Goal: Transaction & Acquisition: Obtain resource

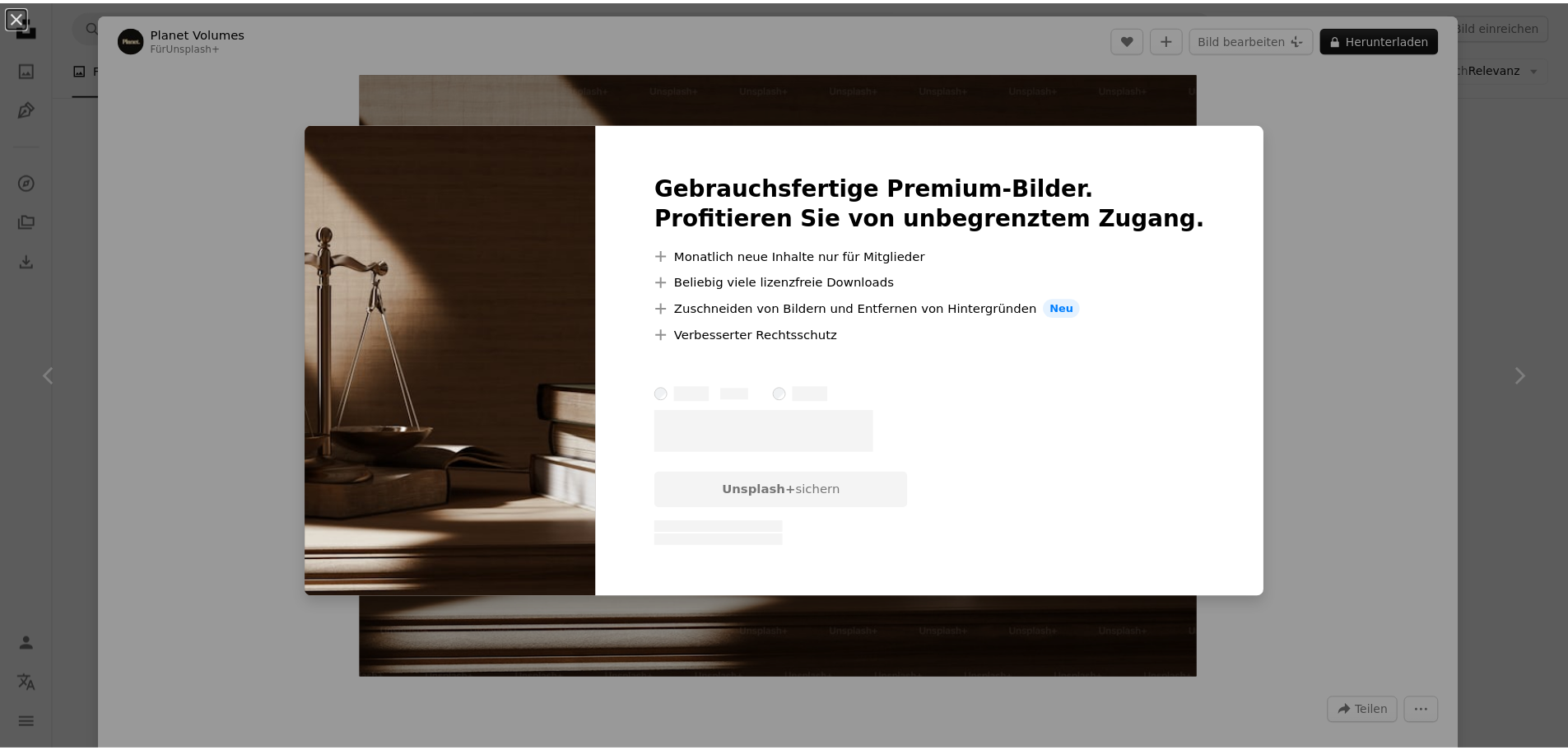
scroll to position [2469, 0]
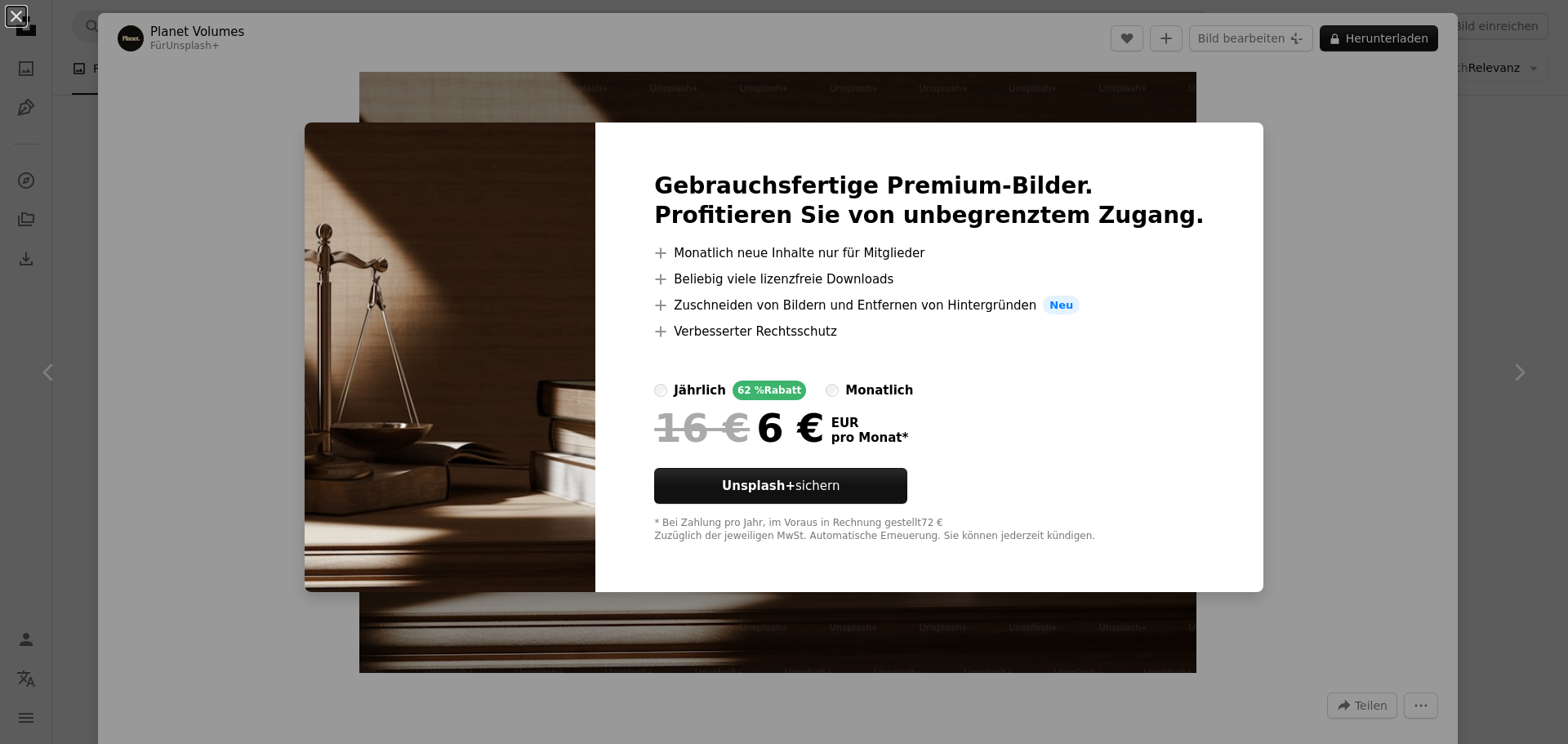
click at [1349, 318] on div "An X shape Gebrauchsfertige Premium-Bilder. Profitieren Sie von unbegrenztem Zu…" at bounding box center [784, 372] width 1568 height 744
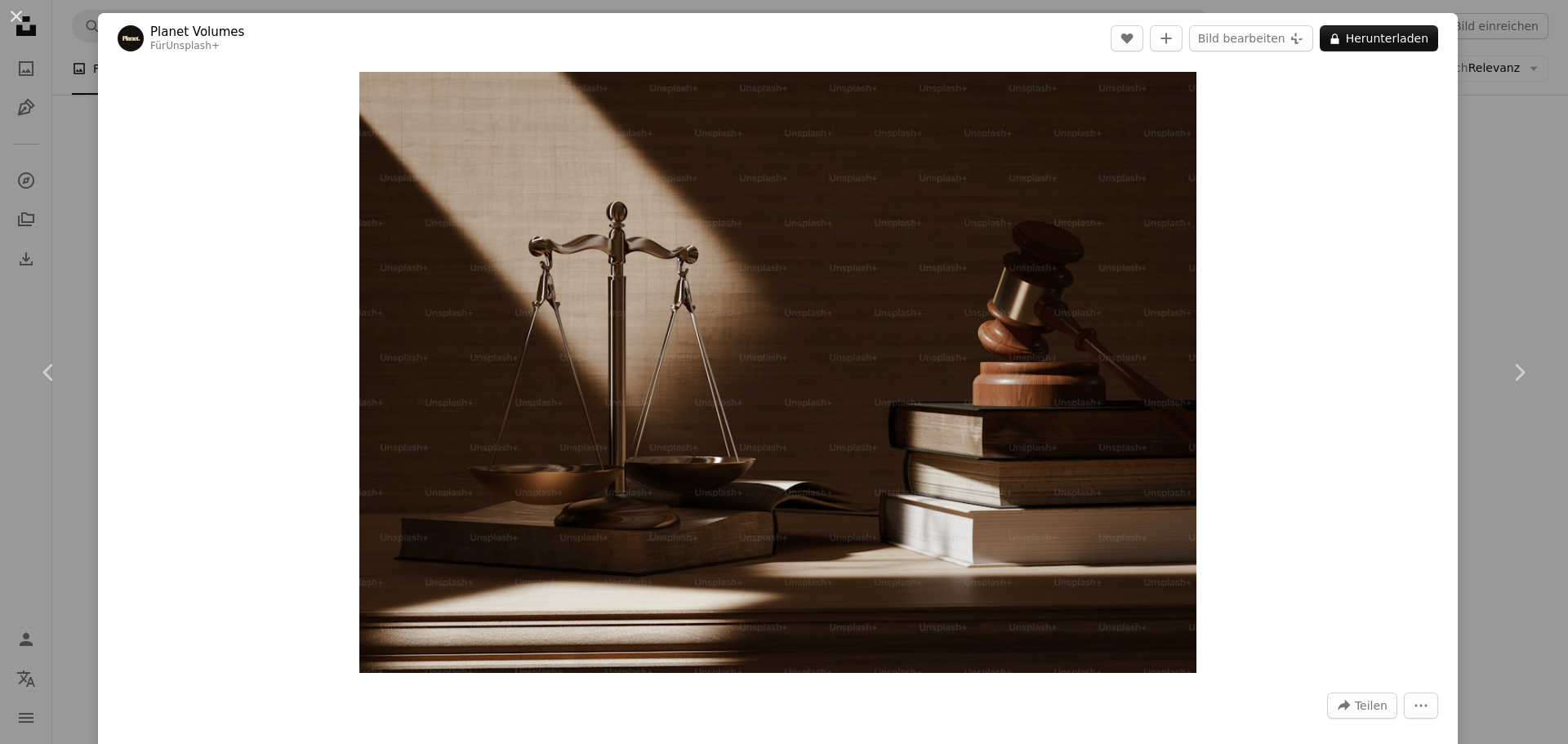
click at [1502, 108] on div "An X shape Chevron left Chevron right Planet Volumes Für Unsplash+ A heart A pl…" at bounding box center [784, 372] width 1568 height 744
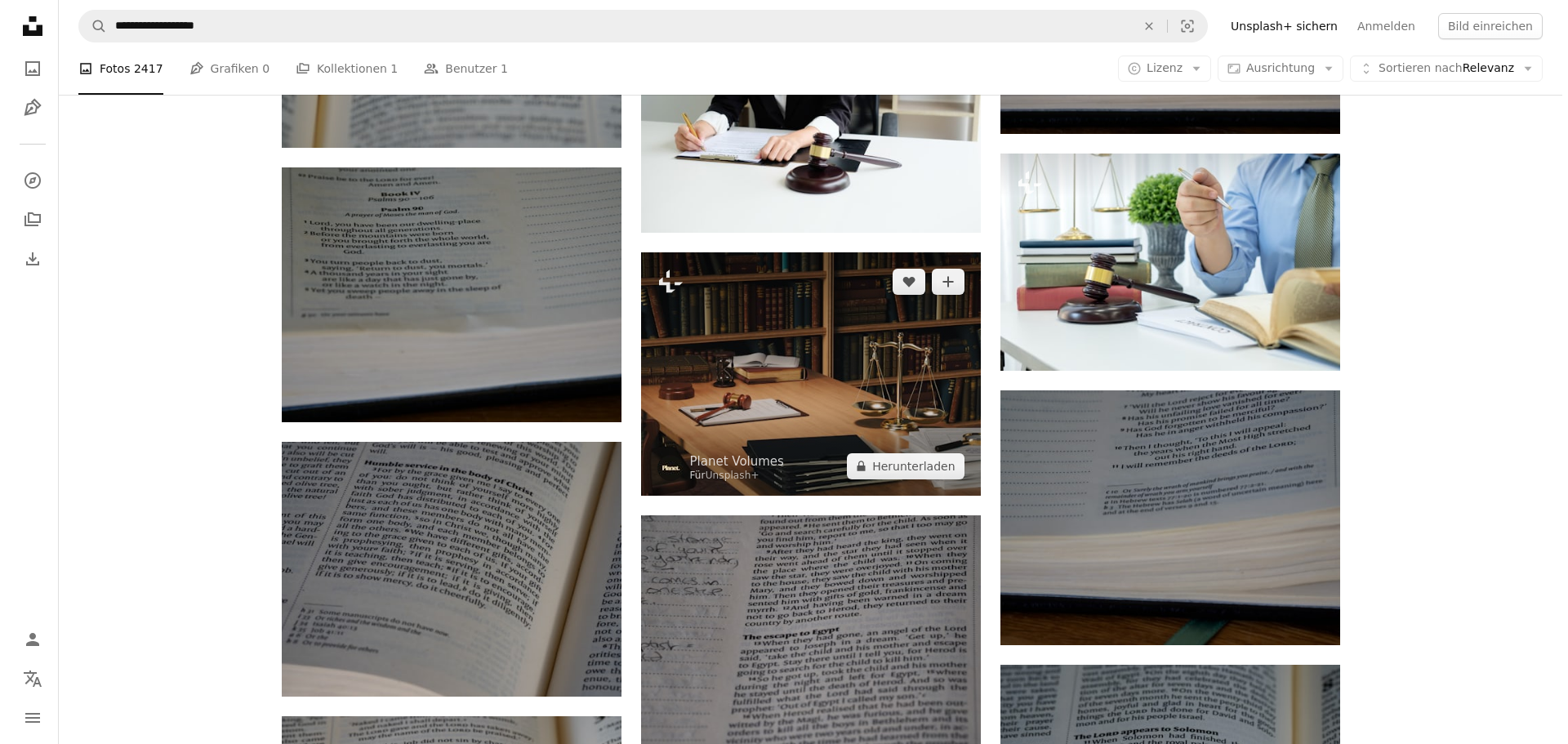
scroll to position [6776, 0]
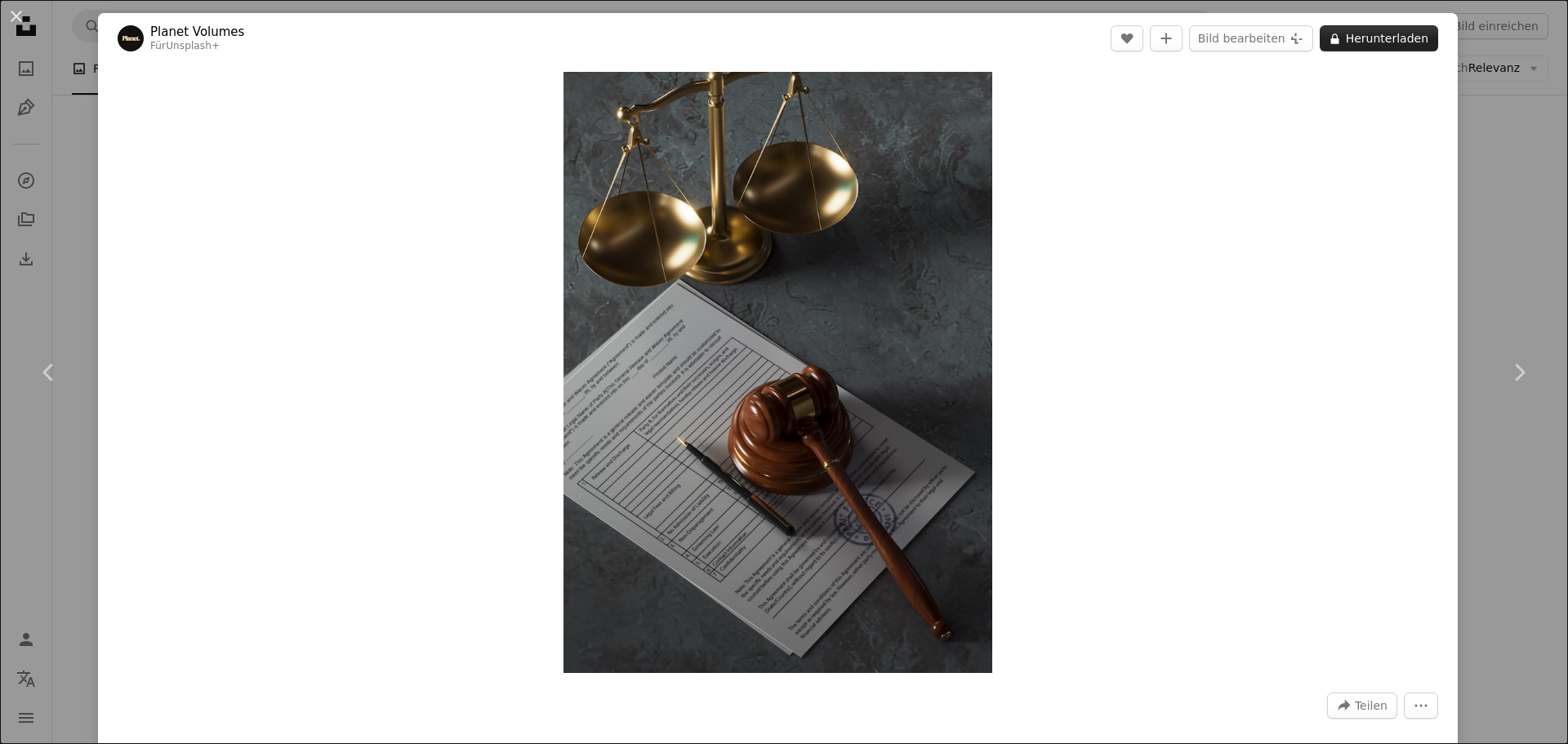
click at [1384, 45] on button "A lock Herunterladen" at bounding box center [1378, 38] width 118 height 26
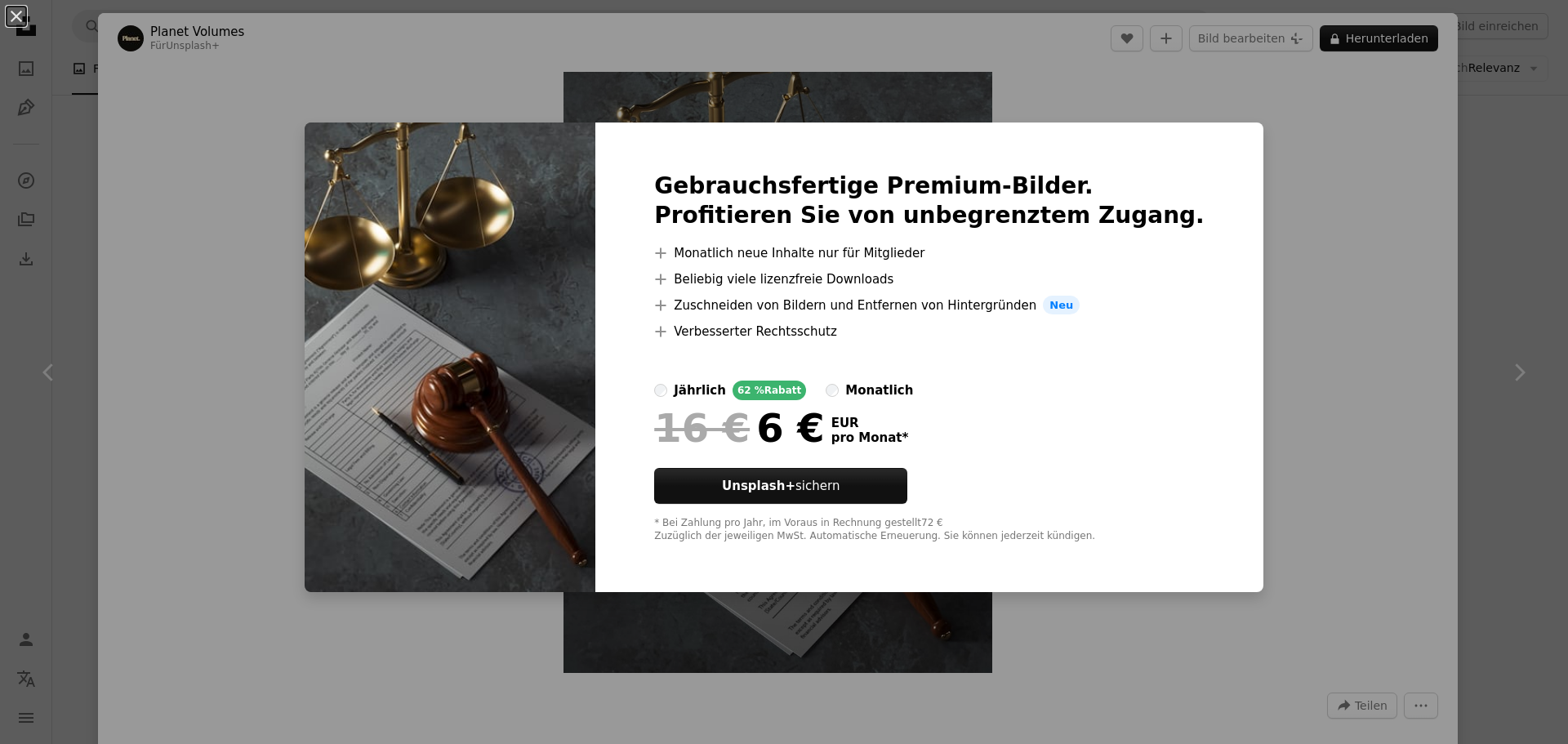
click at [1304, 373] on div "An X shape Gebrauchsfertige Premium-Bilder. Profitieren Sie von unbegrenztem Zu…" at bounding box center [784, 372] width 1568 height 744
